Goal: Task Accomplishment & Management: Manage account settings

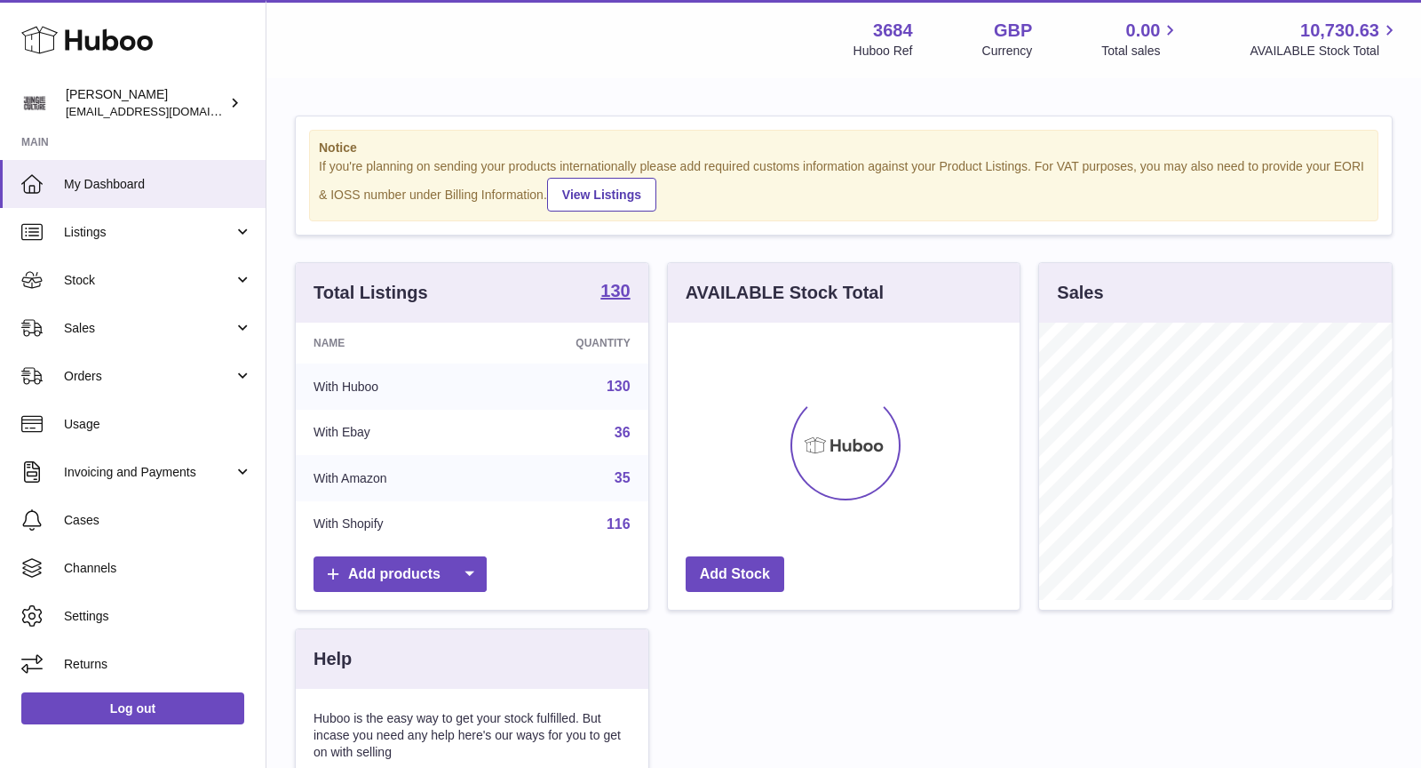
scroll to position [276, 353]
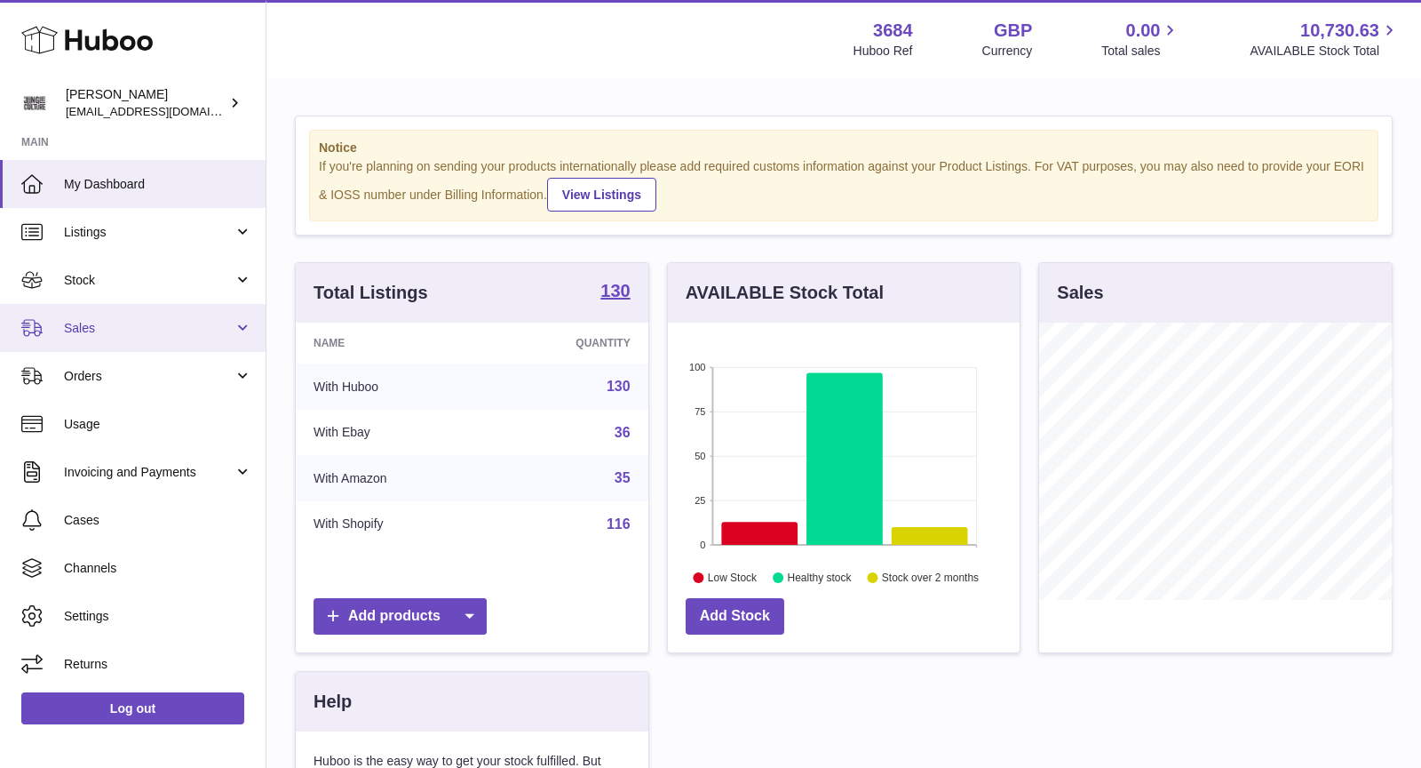
click at [130, 333] on span "Sales" at bounding box center [149, 328] width 170 height 17
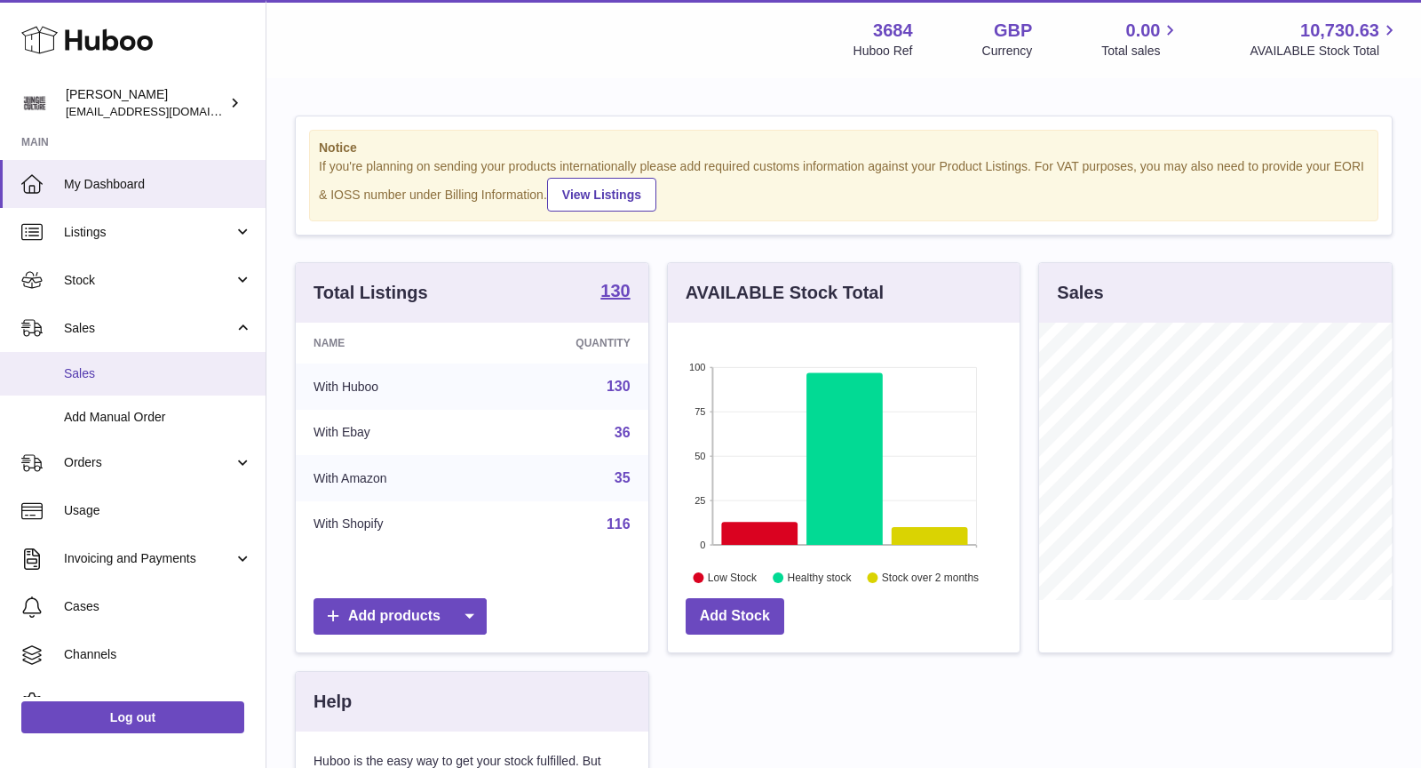
click at [135, 365] on span "Sales" at bounding box center [158, 373] width 188 height 17
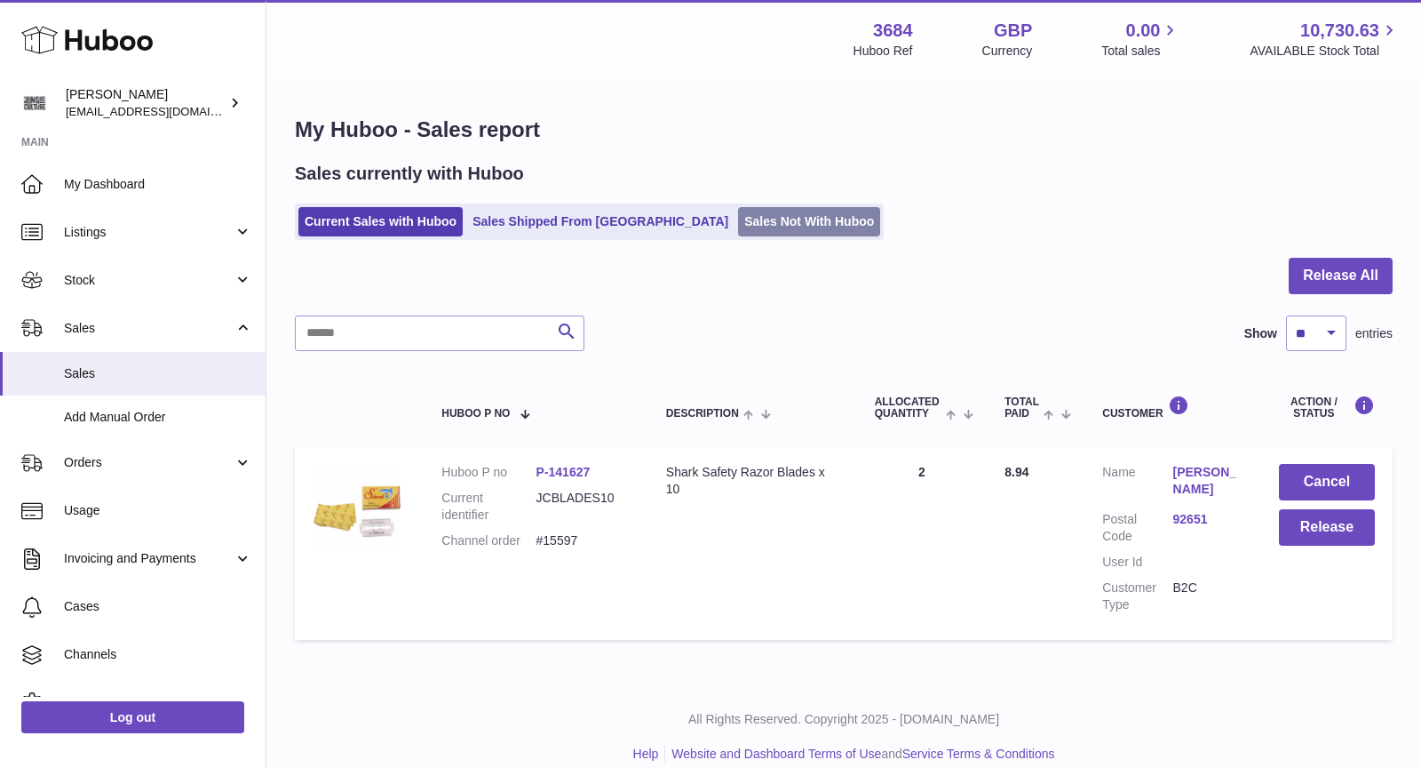
click at [738, 228] on link "Sales Not With Huboo" at bounding box center [809, 221] width 142 height 29
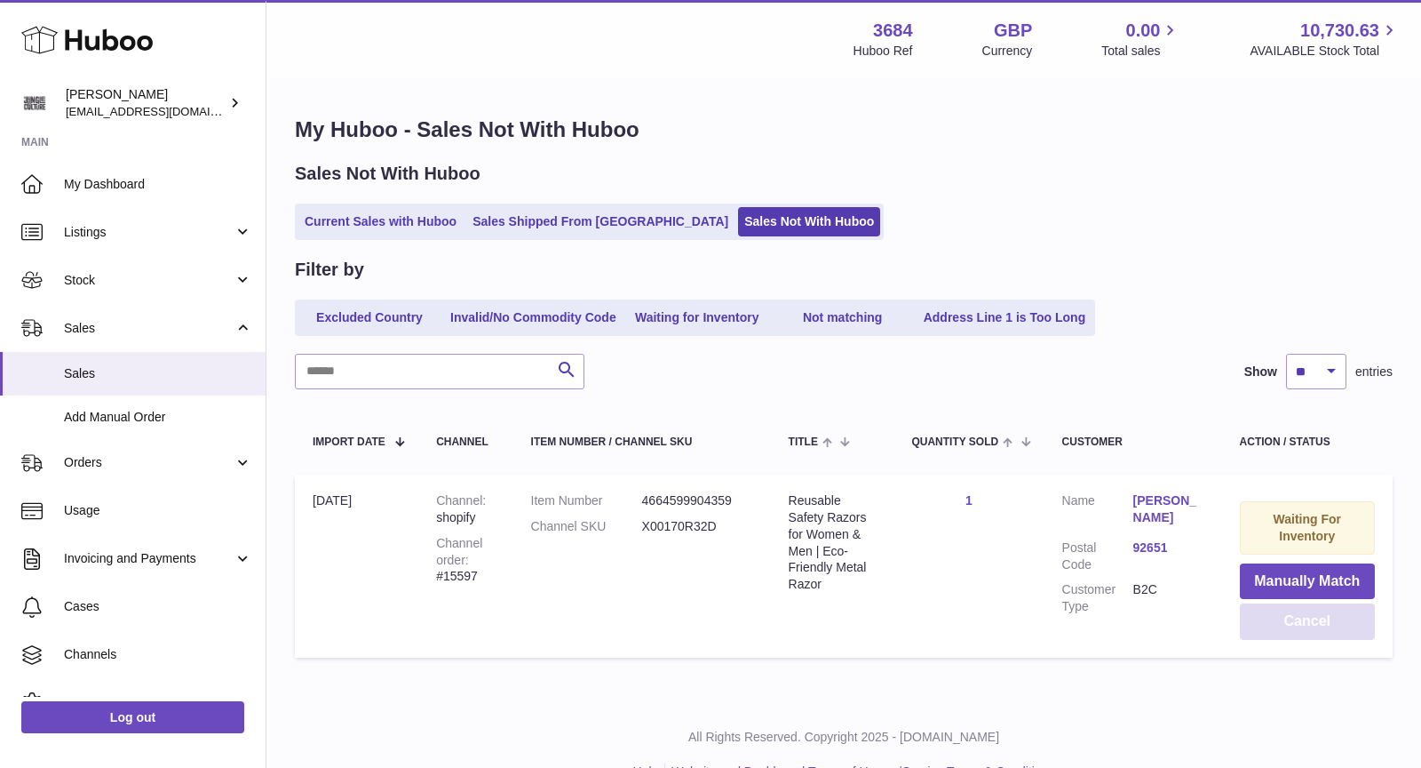
click at [1332, 618] on button "Cancel" at bounding box center [1307, 621] width 135 height 36
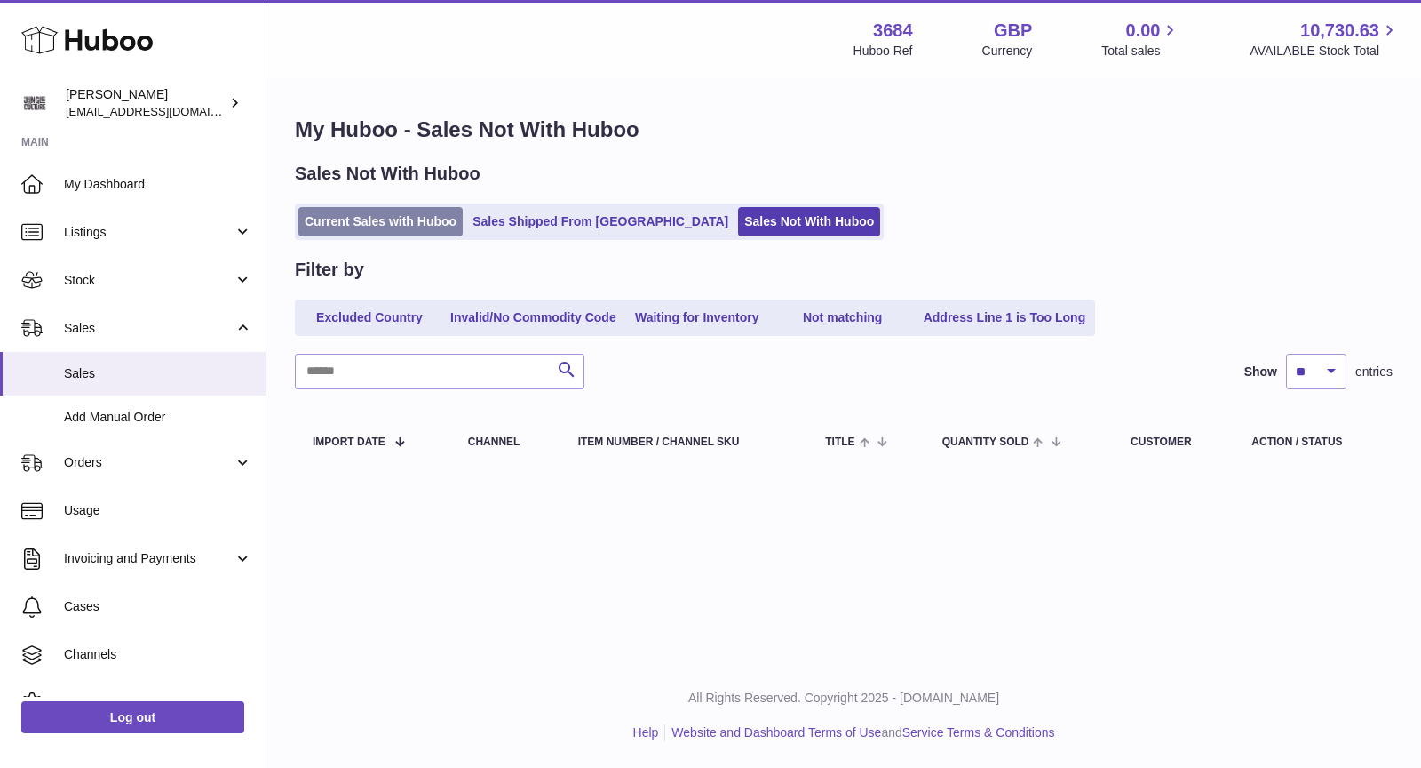
click at [371, 219] on link "Current Sales with Huboo" at bounding box center [381, 221] width 164 height 29
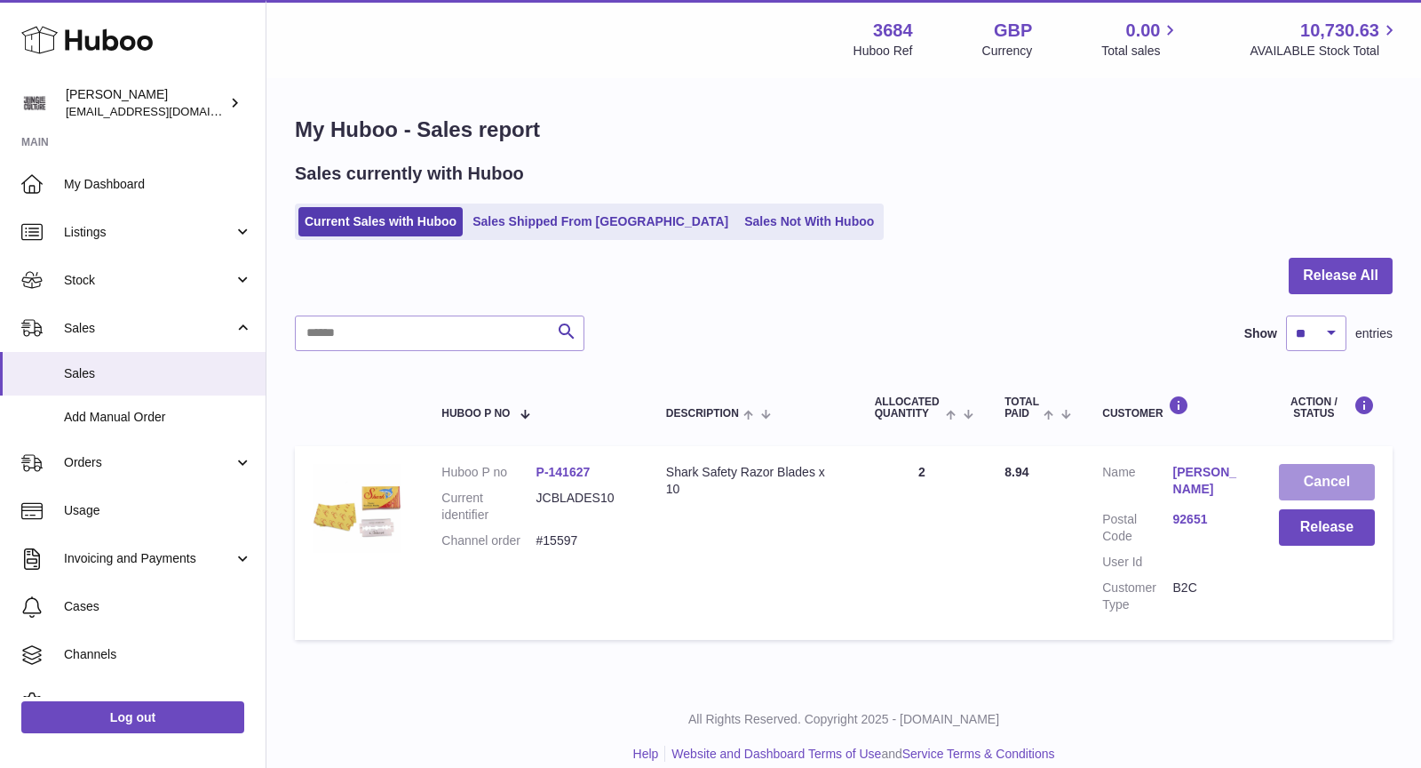
click at [1328, 483] on button "Cancel" at bounding box center [1327, 482] width 96 height 36
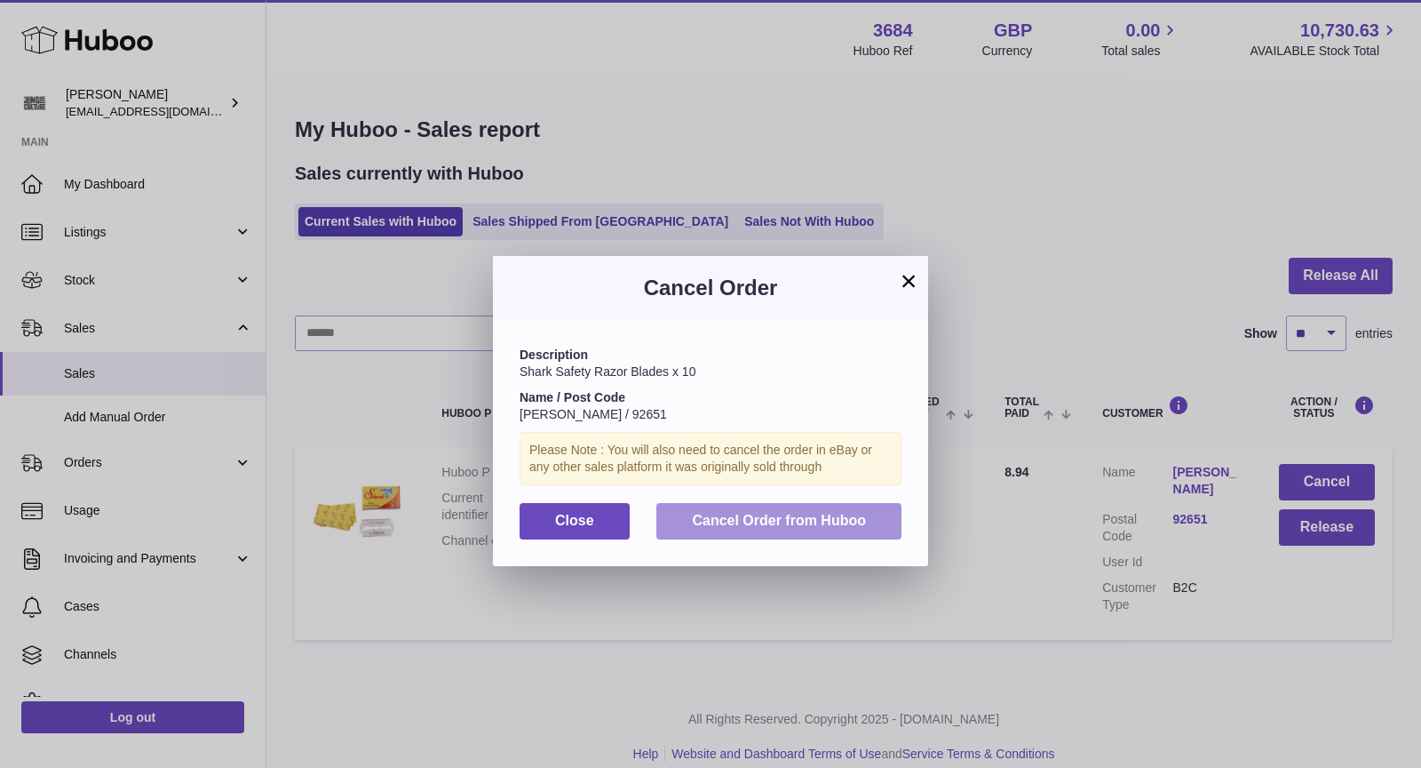
click at [817, 526] on span "Cancel Order from Huboo" at bounding box center [779, 520] width 174 height 15
